Goal: Information Seeking & Learning: Compare options

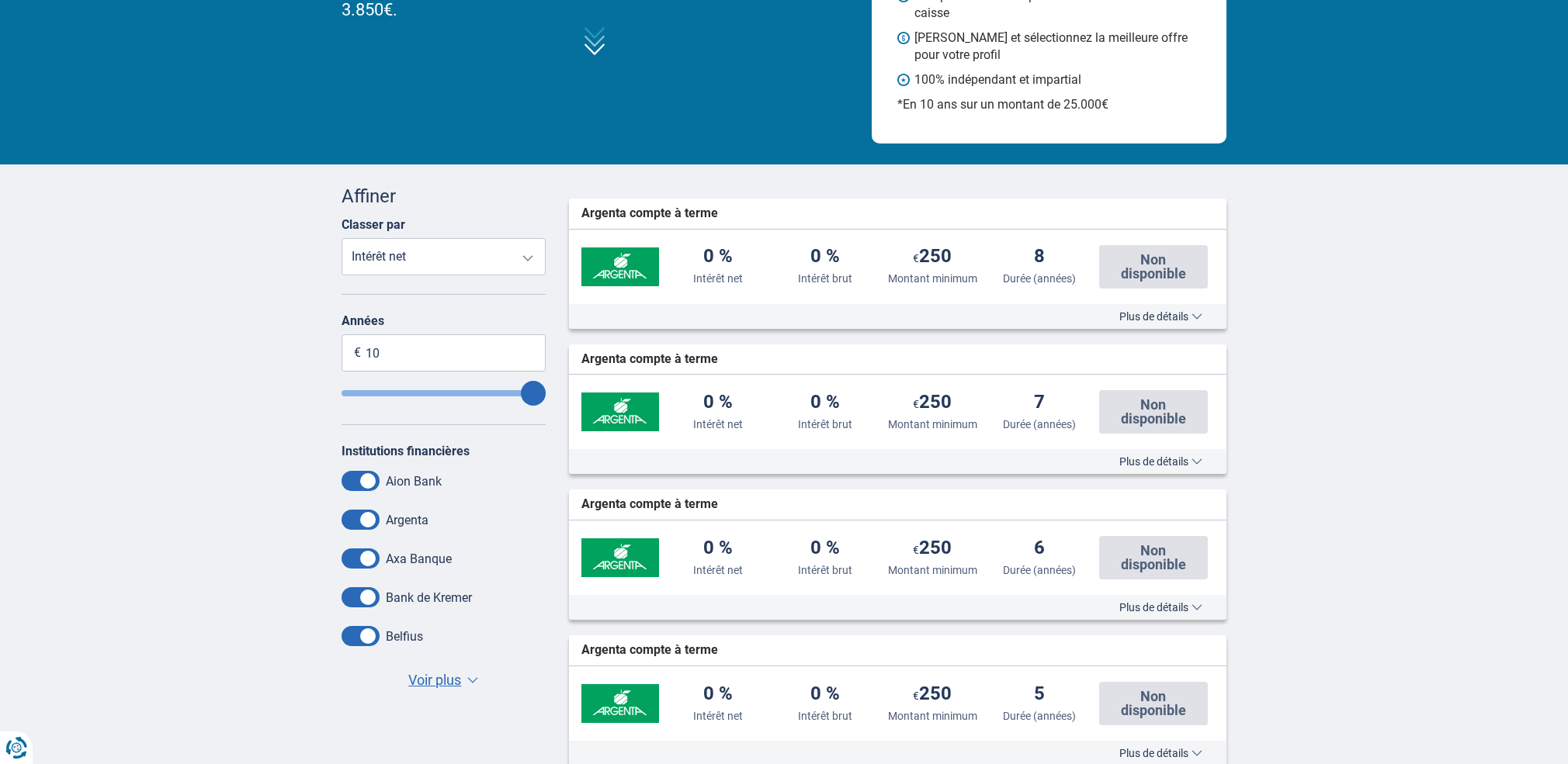
scroll to position [231, 0]
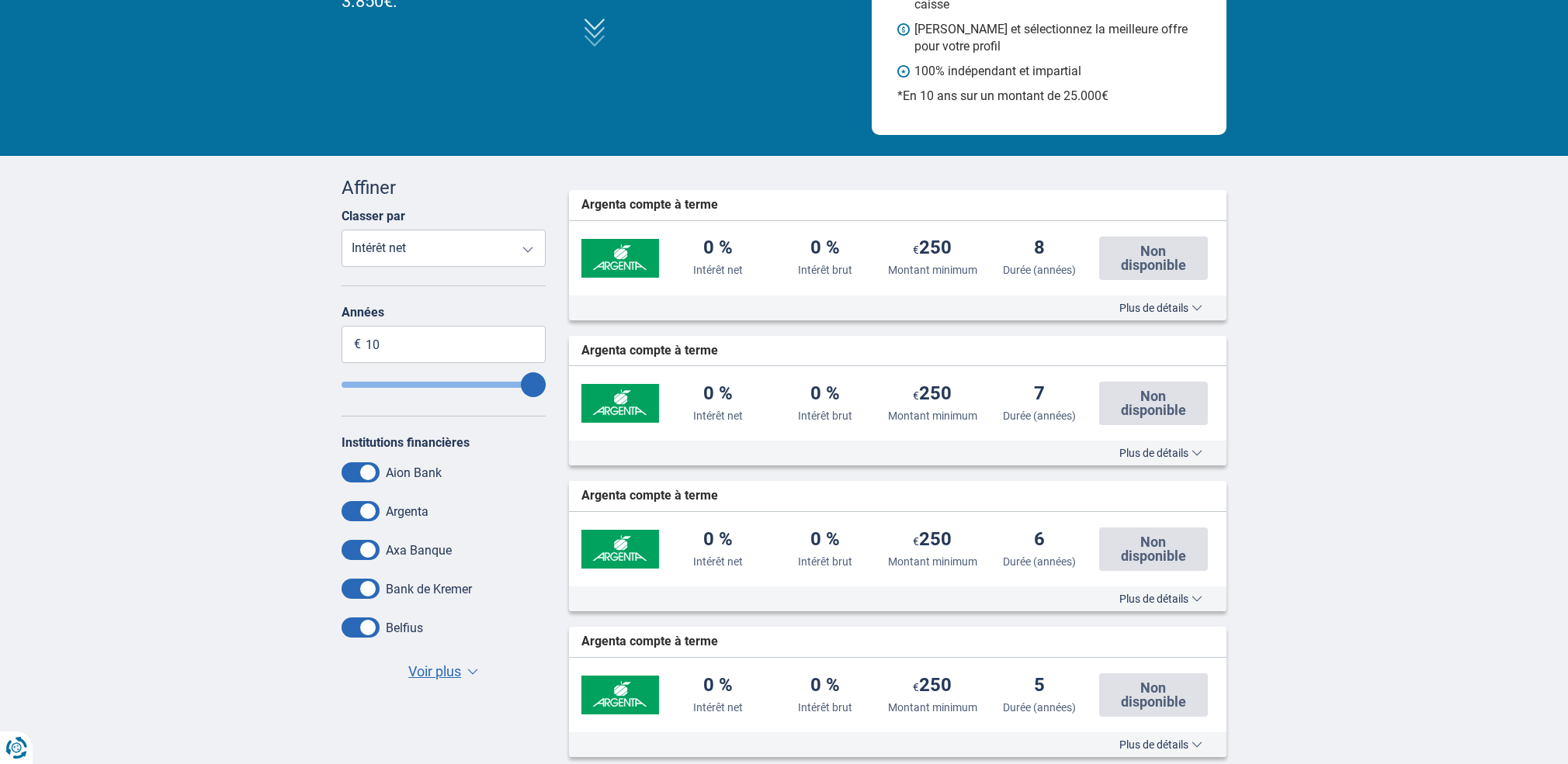
click at [453, 680] on span "Voir plus" at bounding box center [434, 672] width 53 height 20
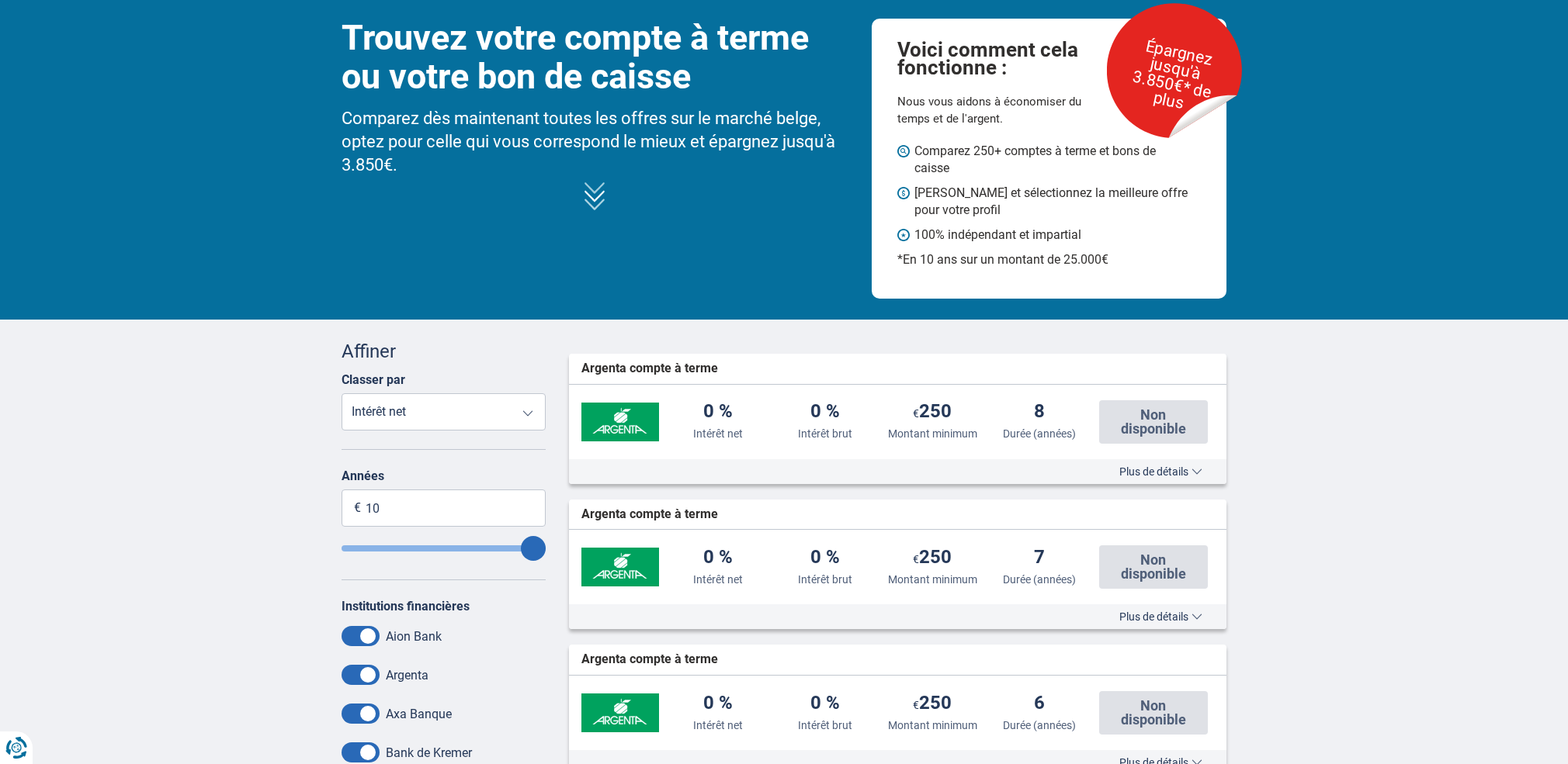
scroll to position [58, 0]
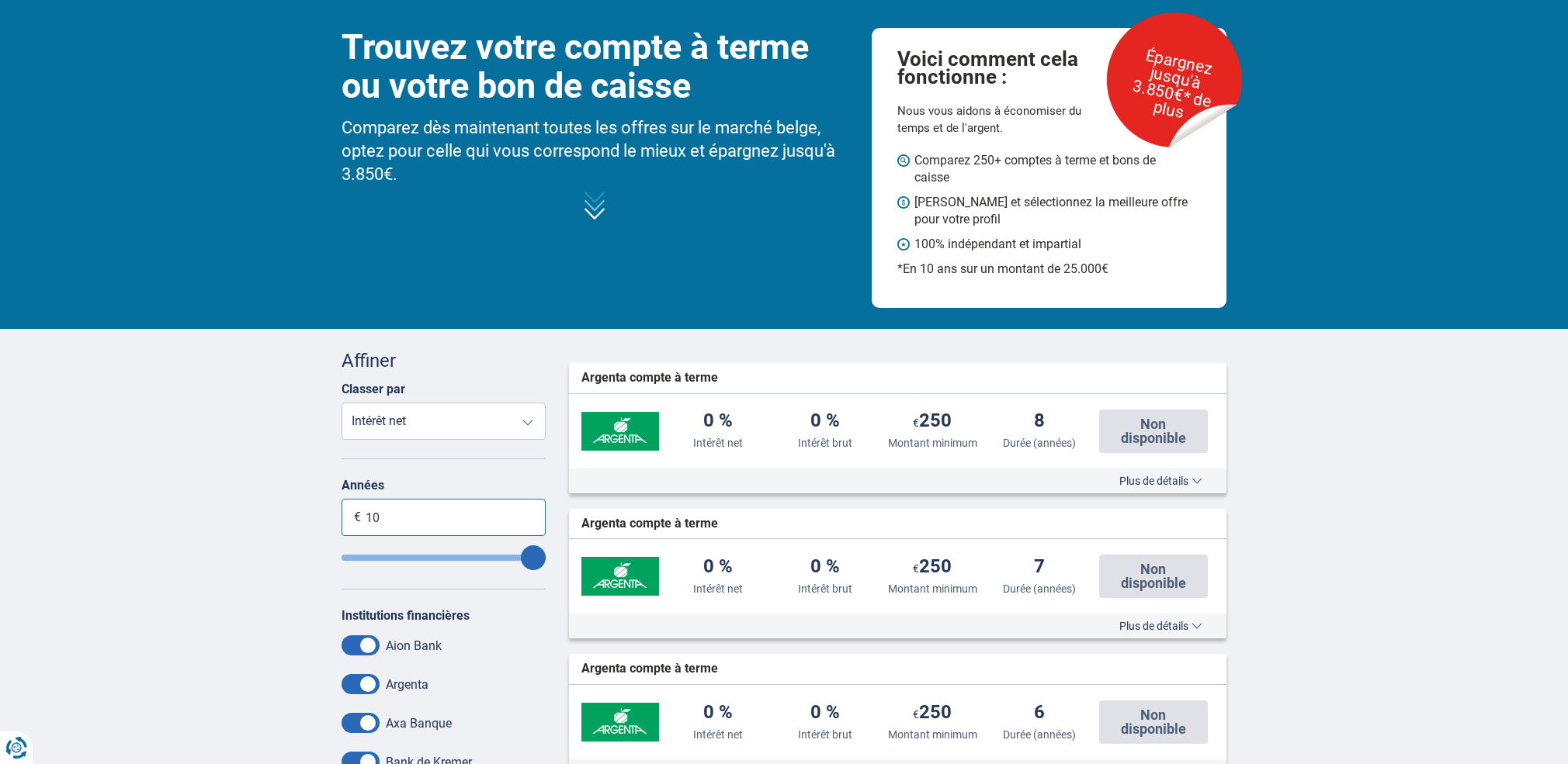
click at [404, 526] on input "10" at bounding box center [443, 517] width 205 height 37
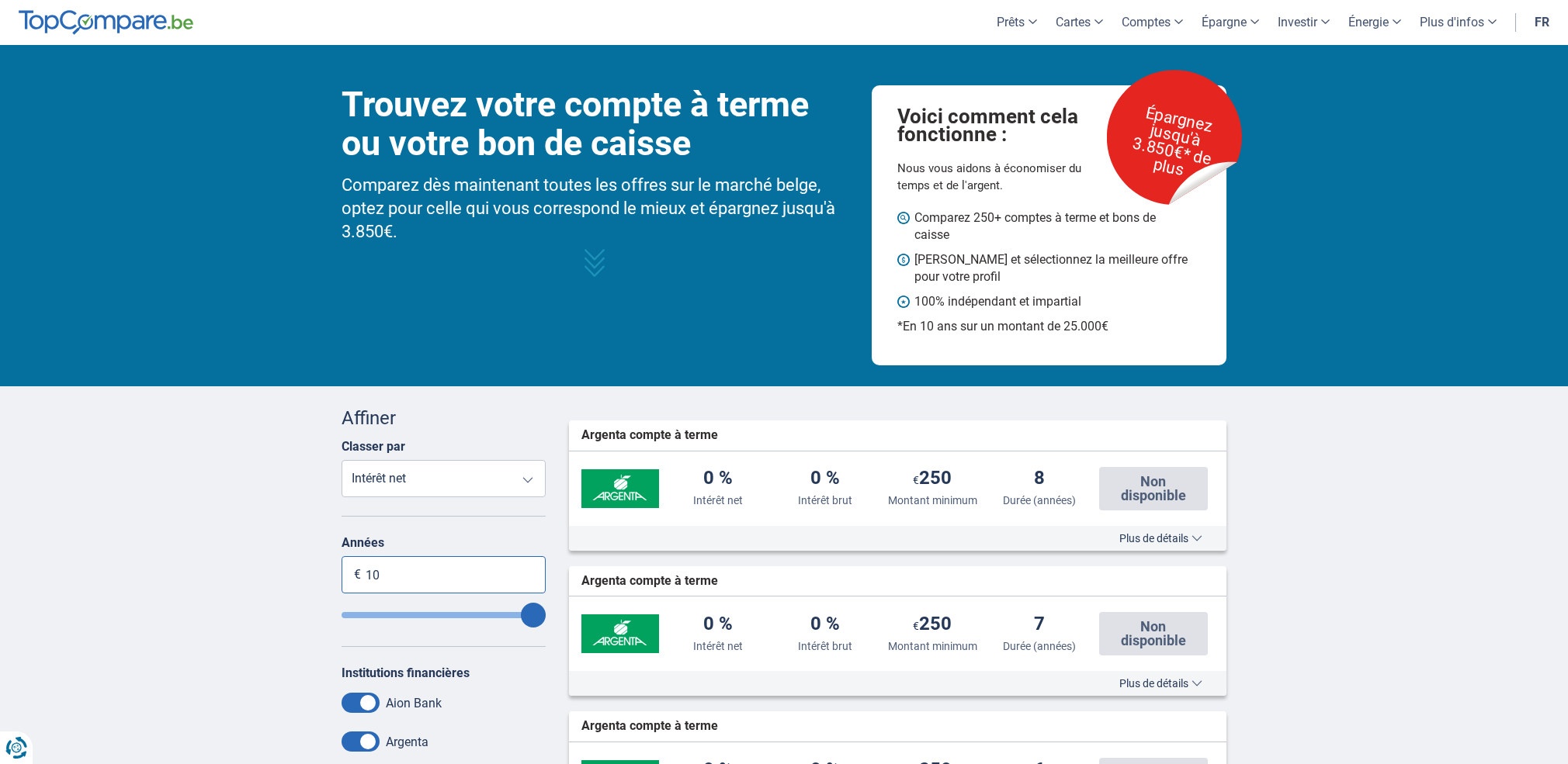
scroll to position [0, 0]
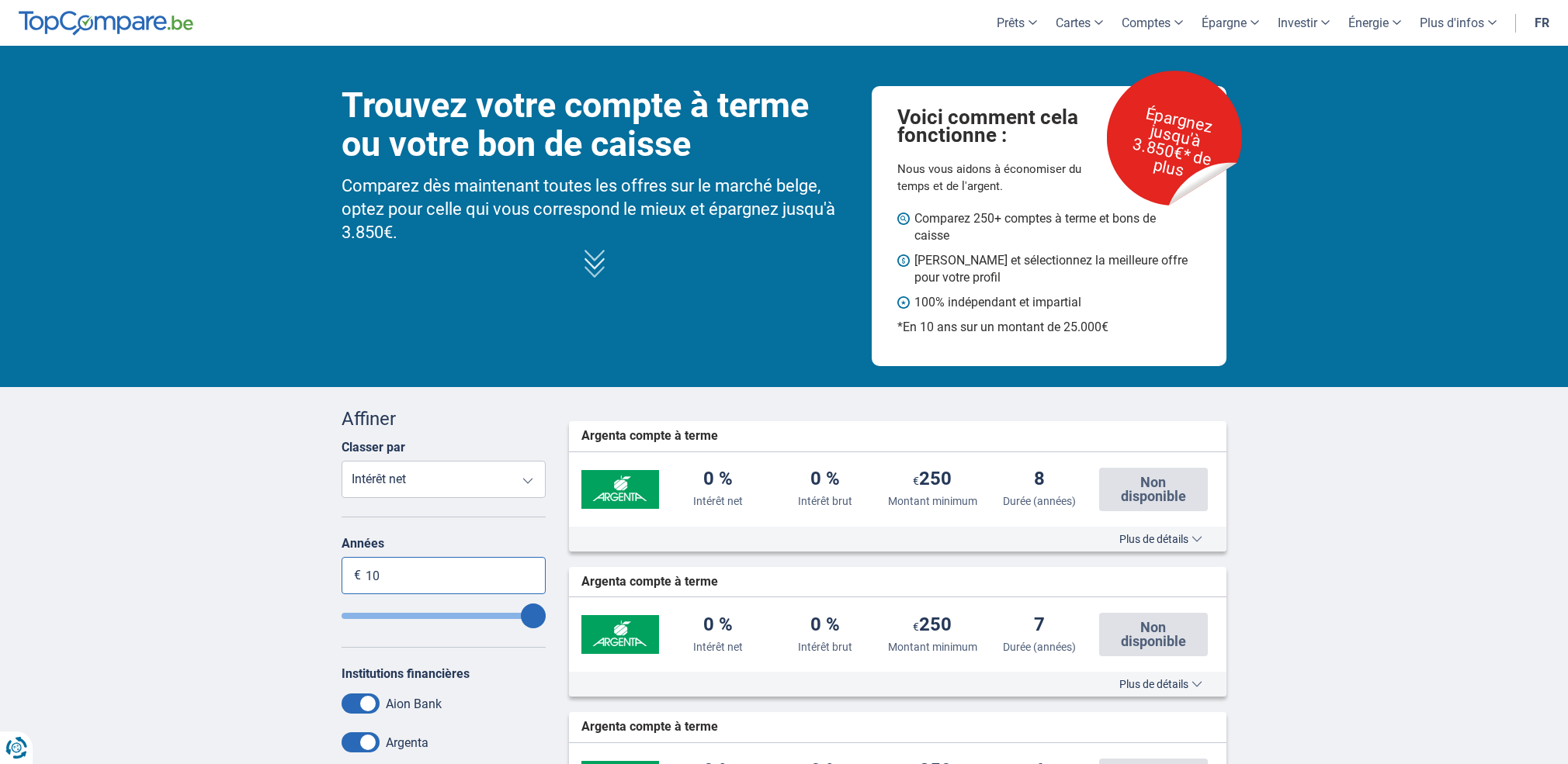
type input "1"
type input "6"
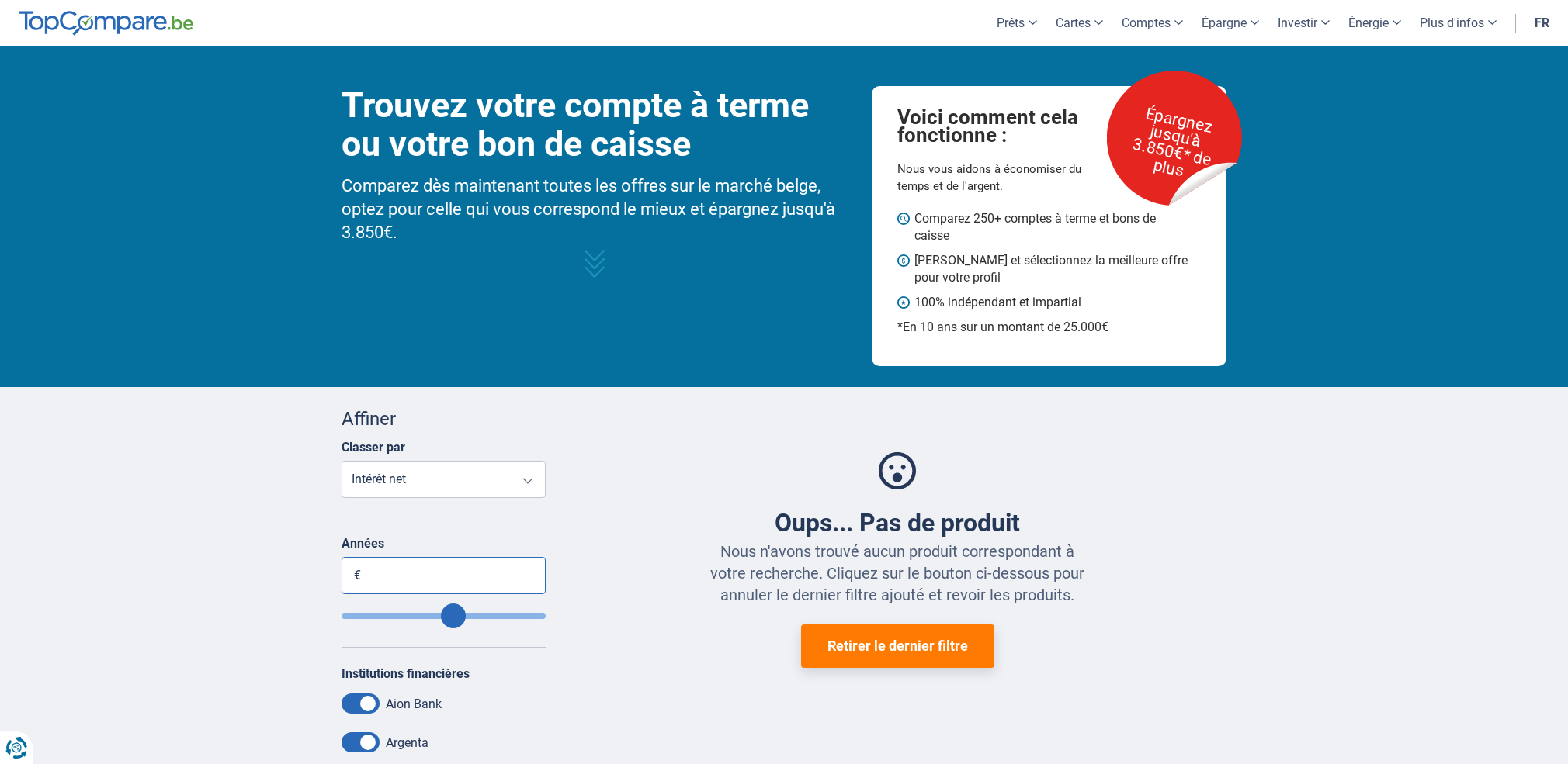
type input "1"
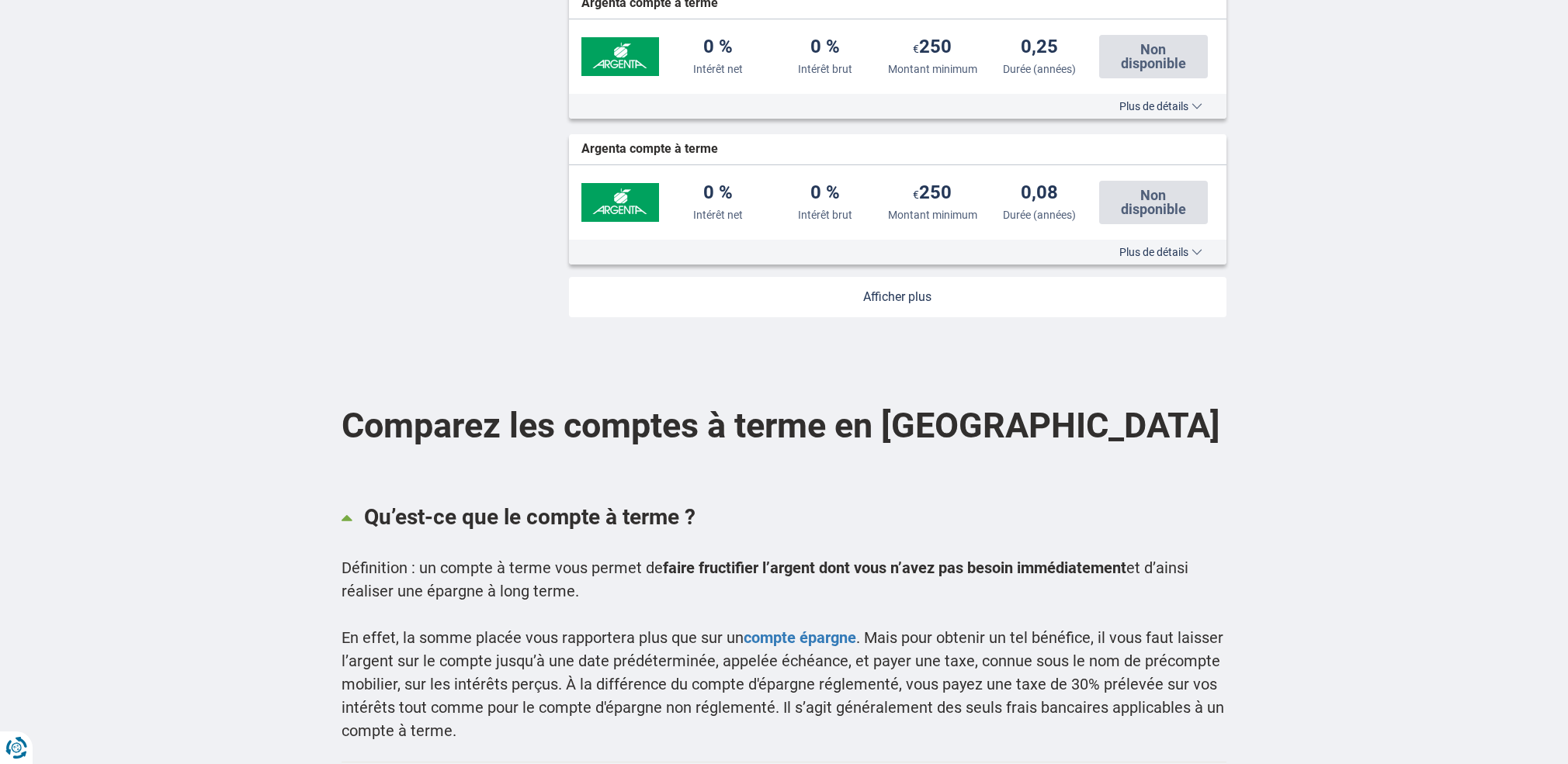
scroll to position [1744, 0]
type input "1"
click at [918, 300] on link at bounding box center [898, 298] width 658 height 40
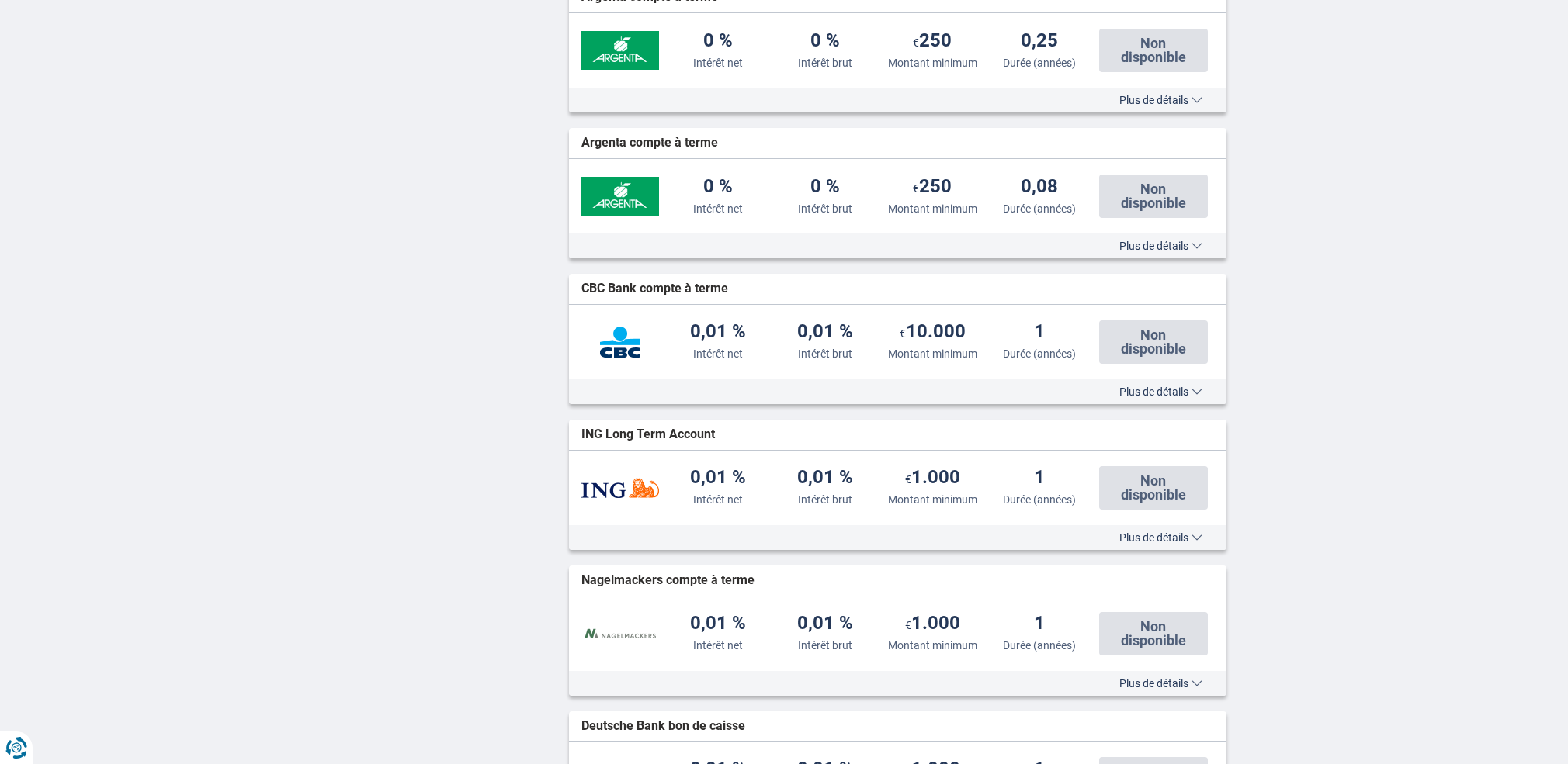
scroll to position [1604, 0]
